Goal: Find specific page/section

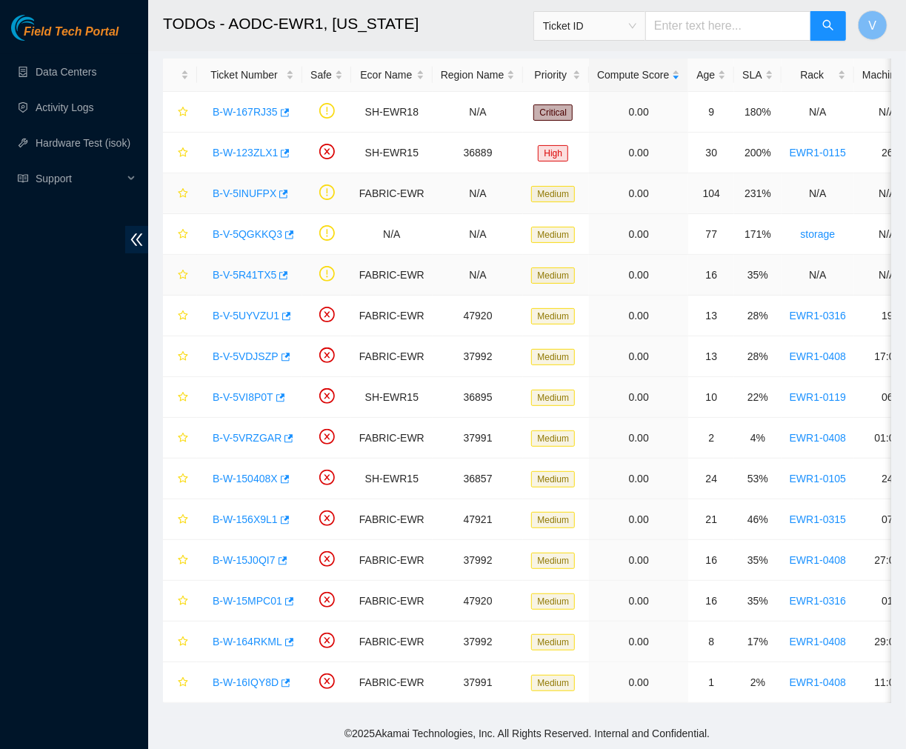
scroll to position [248, 0]
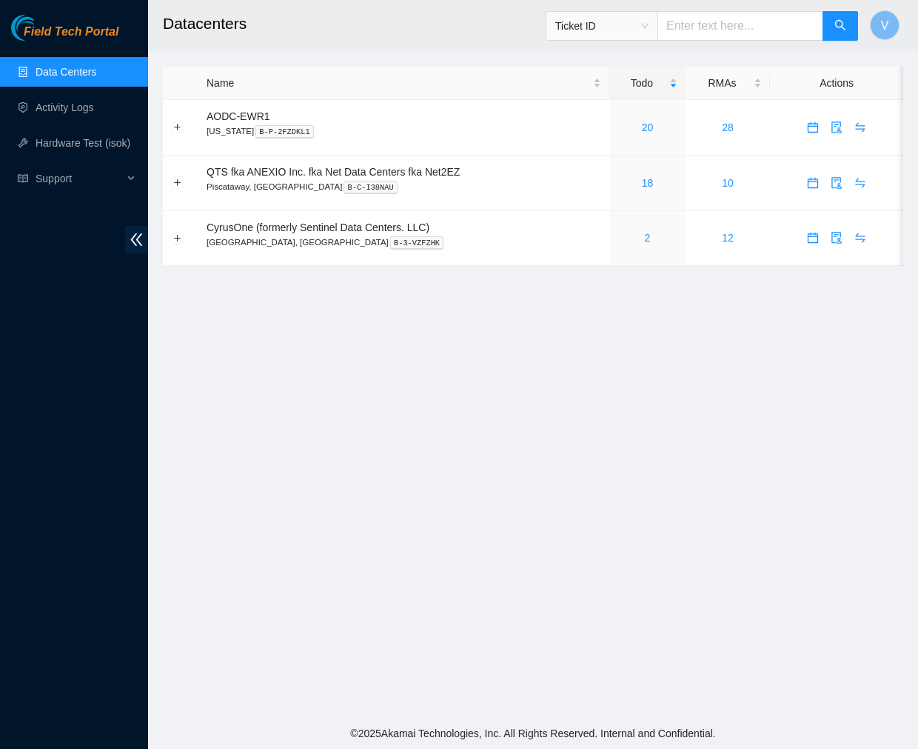
click at [717, 302] on main "Datacenters Ticket ID V Name Todo RMAs Actions AODC-EWR1 New Jersey B-P-2FZDKL1…" at bounding box center [533, 359] width 770 height 718
click at [649, 130] on link "20" at bounding box center [648, 127] width 12 height 12
